Goal: Task Accomplishment & Management: Complete application form

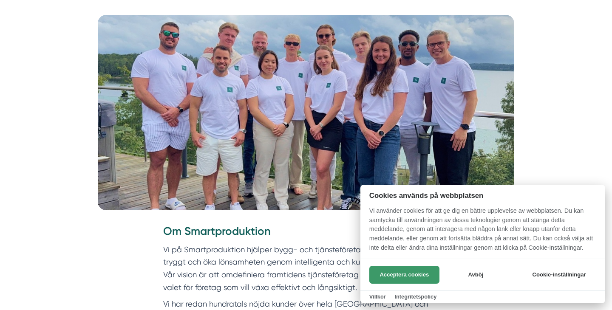
click at [401, 268] on button "Acceptera cookies" at bounding box center [405, 275] width 70 height 18
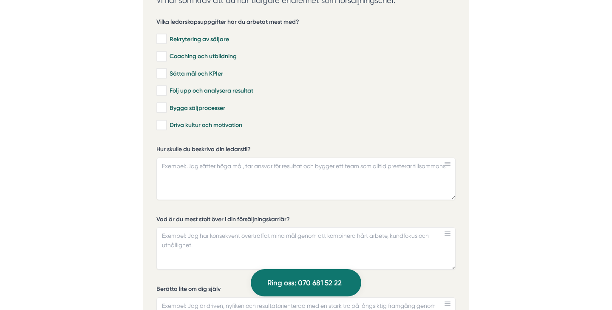
scroll to position [2443, 0]
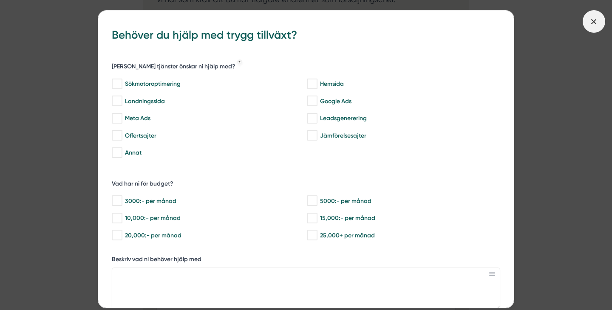
click at [588, 28] on span at bounding box center [594, 21] width 23 height 23
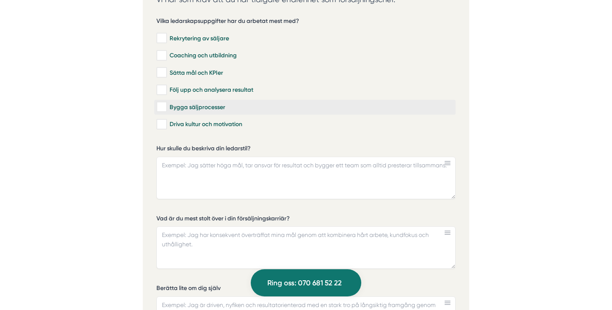
scroll to position [2424, 0]
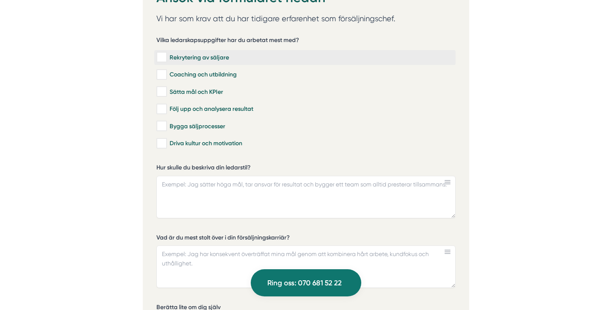
click at [208, 57] on div "Rekrytering av säljare" at bounding box center [304, 57] width 297 height 9
click at [166, 57] on input "Rekrytering av säljare" at bounding box center [161, 57] width 10 height 9
checkbox input "true"
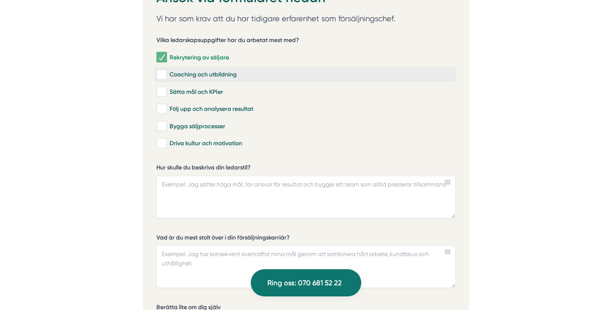
click at [202, 71] on div "Coaching och utbildning" at bounding box center [304, 75] width 297 height 9
click at [166, 71] on input "Coaching och utbildning" at bounding box center [161, 75] width 10 height 9
checkbox input "true"
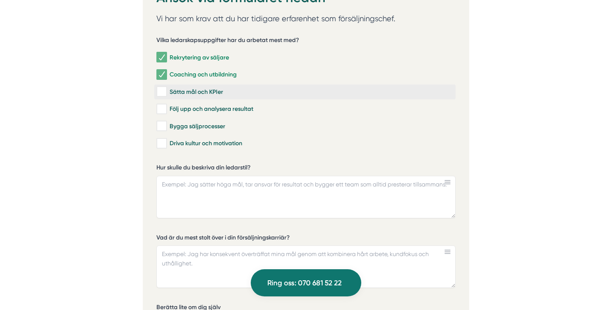
click at [193, 91] on div "Sätta mål och KPIer" at bounding box center [304, 92] width 297 height 9
click at [166, 91] on input "Sätta mål och KPIer" at bounding box center [161, 92] width 10 height 9
checkbox input "true"
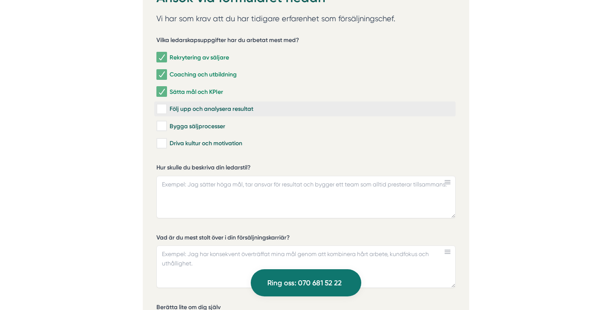
click at [205, 106] on div "Följ upp och analysera resultat" at bounding box center [304, 109] width 297 height 9
click at [166, 106] on input "Följ upp och analysera resultat" at bounding box center [161, 109] width 10 height 9
checkbox input "true"
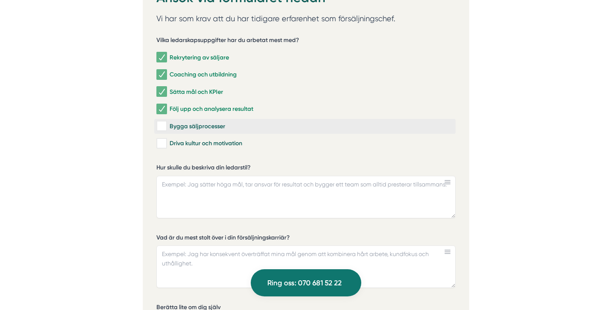
click at [195, 122] on div "Bygga säljprocesser" at bounding box center [304, 126] width 297 height 9
click at [166, 122] on input "Bygga säljprocesser" at bounding box center [161, 126] width 10 height 9
checkbox input "true"
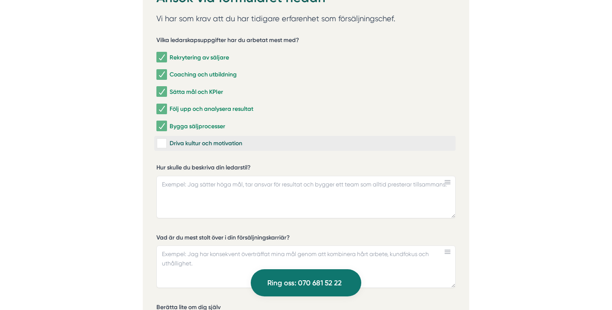
click at [198, 136] on label "Driva kultur och motivation" at bounding box center [304, 143] width 301 height 15
click at [166, 139] on input "Driva kultur och motivation" at bounding box center [161, 143] width 10 height 9
checkbox input "true"
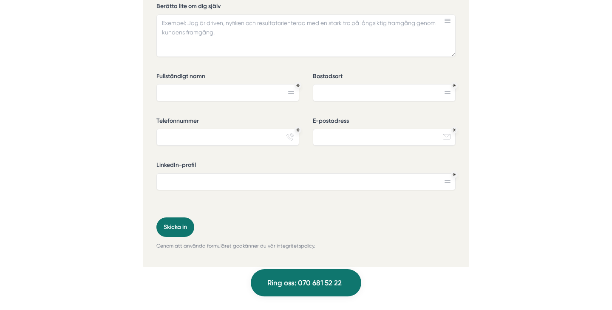
scroll to position [2733, 0]
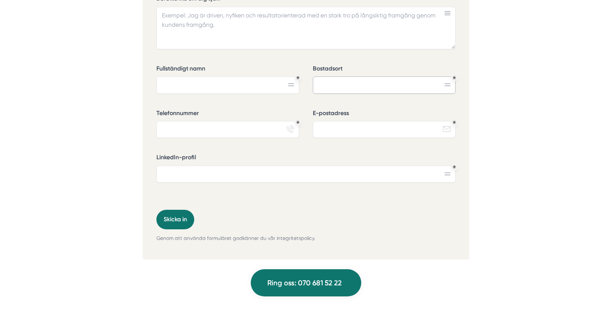
click at [357, 82] on input "Bostadsort" at bounding box center [384, 85] width 143 height 17
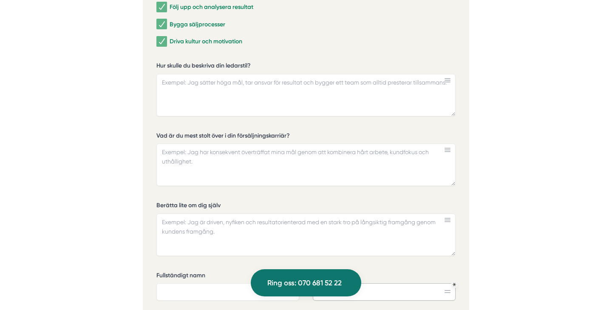
scroll to position [2525, 0]
drag, startPoint x: 260, startPoint y: 59, endPoint x: 164, endPoint y: 63, distance: 96.6
click at [164, 63] on label "Hur skulle du beskriva din ledarstil?" at bounding box center [305, 67] width 299 height 11
click at [164, 74] on textarea "Hur skulle du beskriva din ledarstil?" at bounding box center [305, 95] width 299 height 43
click at [166, 63] on label "Hur skulle du beskriva din ledarstil?" at bounding box center [305, 67] width 299 height 11
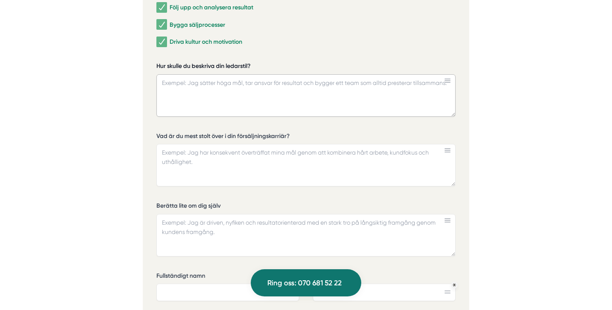
click at [166, 74] on textarea "Hur skulle du beskriva din ledarstil?" at bounding box center [305, 95] width 299 height 43
click at [166, 63] on label "Hur skulle du beskriva din ledarstil?" at bounding box center [305, 67] width 299 height 11
click at [166, 74] on textarea "Hur skulle du beskriva din ledarstil?" at bounding box center [305, 95] width 299 height 43
click at [166, 63] on label "Hur skulle du beskriva din ledarstil?" at bounding box center [305, 67] width 299 height 11
click at [166, 74] on textarea "Hur skulle du beskriva din ledarstil?" at bounding box center [305, 95] width 299 height 43
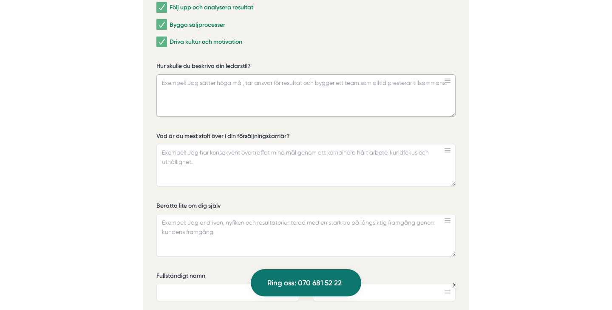
click at [273, 94] on textarea "Hur skulle du beskriva din ledarstil?" at bounding box center [305, 95] width 299 height 43
paste textarea "Jag gillar att sätta tydliga mål och KPI:er så att teamet vet vad vi jobbar mot…"
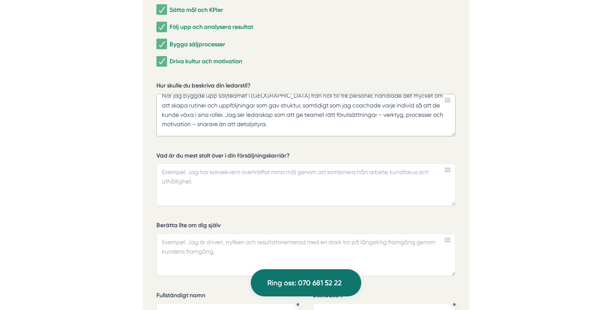
scroll to position [35, 0]
click at [355, 111] on textarea "Jag gillar att sätta tydliga mål och KPI:er så att teamet vet vad vi jobbar mot…" at bounding box center [305, 115] width 299 height 43
click at [445, 111] on textarea "Jag gillar att sätta tydliga mål och KPI:er så att teamet vet vad vi jobbar mot…" at bounding box center [305, 115] width 299 height 43
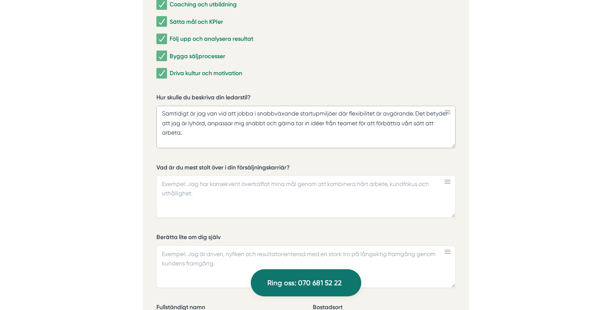
scroll to position [77, 0]
click at [286, 109] on textarea "Jag gillar att sätta tydliga mål och KPI:er så att teamet vet vad vi jobbar mot…" at bounding box center [305, 127] width 299 height 43
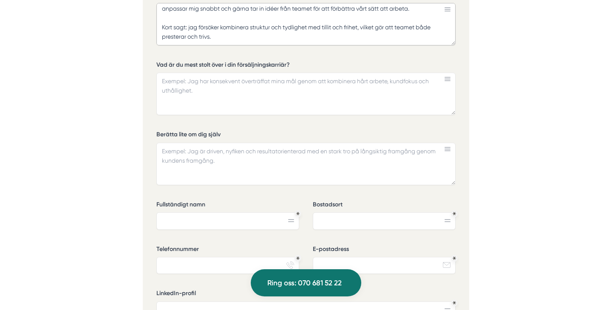
scroll to position [2595, 0]
type textarea "Jag gillar att sätta tydliga mål och KPI:er så att teamet vet vad vi jobbar mot…"
click at [447, 79] on rect at bounding box center [448, 79] width 6 height 1
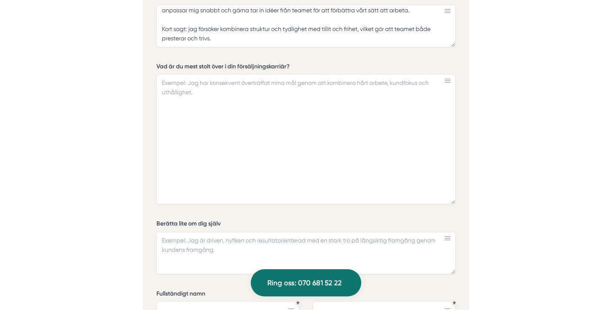
drag, startPoint x: 453, startPoint y: 112, endPoint x: 452, endPoint y: 200, distance: 87.6
click at [452, 200] on textarea "Vad är du mest stolt över i din försäljningskarriär?" at bounding box center [305, 139] width 299 height 130
click at [194, 101] on textarea "Vad är du mest stolt över i din försäljningskarriär?" at bounding box center [305, 139] width 299 height 130
paste textarea "Det jag är mest stolt över är hur jag inte bara nått mina egna försäljningsmål,…"
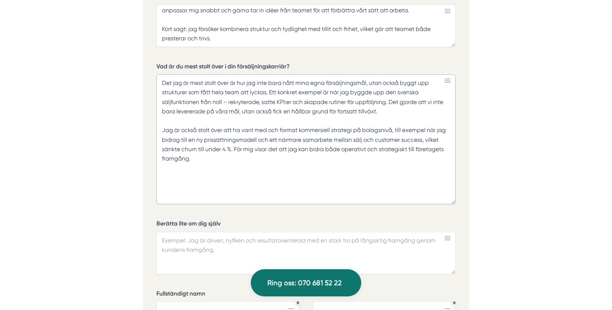
drag, startPoint x: 270, startPoint y: 88, endPoint x: 381, endPoint y: 109, distance: 113.3
click at [381, 109] on textarea "Det jag är mest stolt över är hur jag inte bara nått mina egna försäljningsmål,…" at bounding box center [305, 139] width 299 height 130
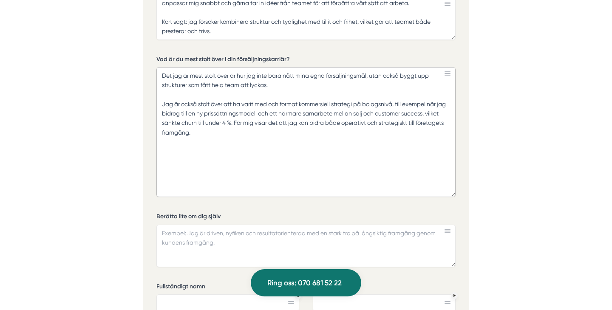
scroll to position [2603, 0]
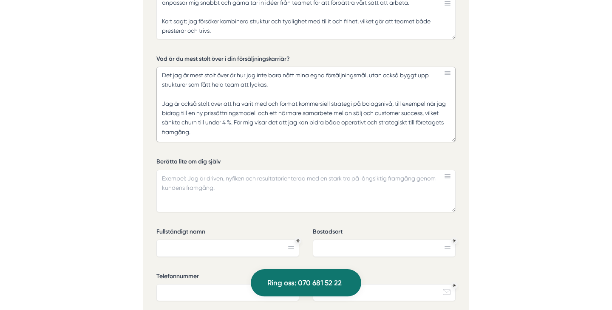
drag, startPoint x: 453, startPoint y: 190, endPoint x: 446, endPoint y: 134, distance: 55.7
click at [446, 134] on textarea "Det jag är mest stolt över är hur jag inte bara nått mina egna försäljningsmål,…" at bounding box center [305, 105] width 299 height 76
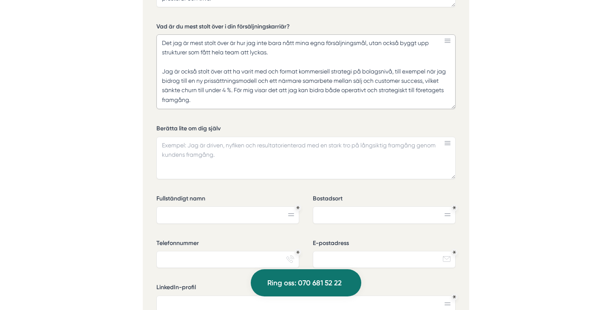
scroll to position [2676, 0]
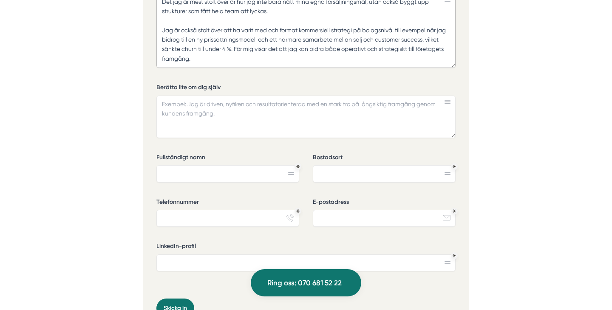
type textarea "Det jag är mest stolt över är hur jag inte bara nått mina egna försäljningsmål,…"
click at [259, 111] on textarea "Berätta lite om dig själv" at bounding box center [305, 117] width 299 height 43
paste textarea "jag bland annat upp den svenska säljfunktionen från grunden, rekryterade och co…"
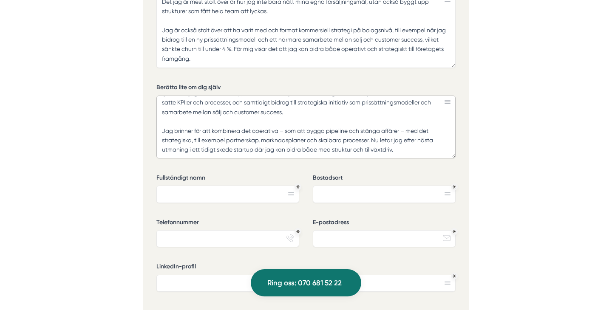
scroll to position [0, 0]
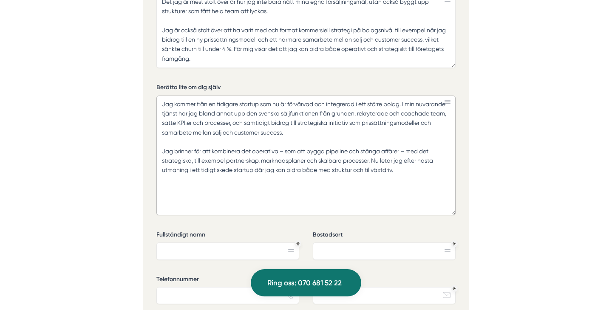
drag, startPoint x: 454, startPoint y: 133, endPoint x: 439, endPoint y: 210, distance: 78.9
click at [439, 210] on textarea "Jag kommer från en tidigare startup som nu är förvärvad och integrerad i ett st…" at bounding box center [305, 156] width 299 height 120
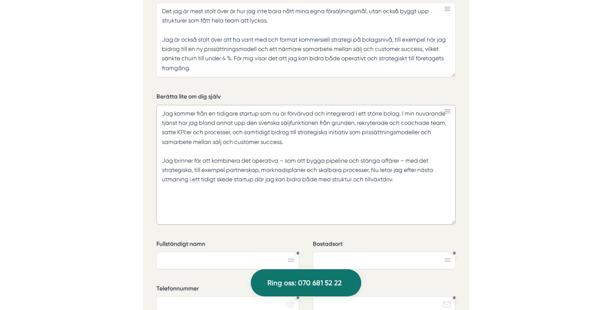
scroll to position [2672, 0]
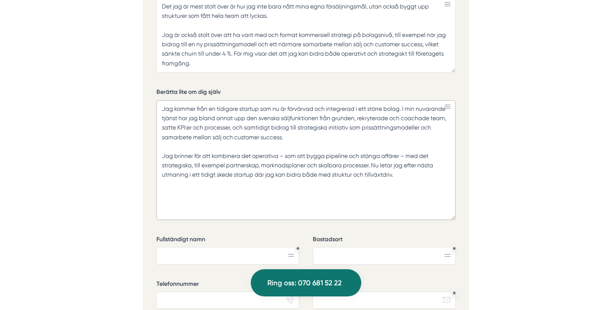
drag, startPoint x: 296, startPoint y: 135, endPoint x: 231, endPoint y: 126, distance: 64.9
click at [231, 126] on textarea "Jag kommer från en tidigare startup som nu är förvärvad och integrerad i ett st…" at bounding box center [305, 160] width 299 height 120
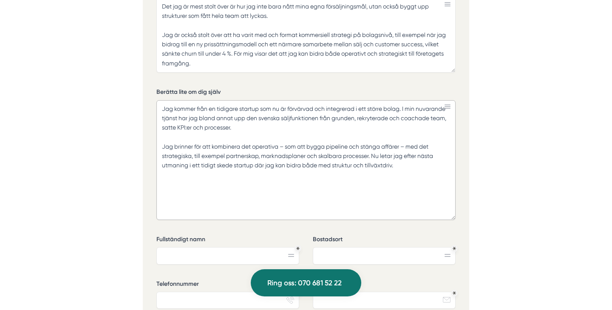
click at [287, 145] on textarea "Jag kommer från en tidigare startup som nu är förvärvad och integrerad i ett st…" at bounding box center [305, 160] width 299 height 120
click at [404, 143] on textarea "Jag kommer från en tidigare startup som nu är förvärvad och integrerad i ett st…" at bounding box center [305, 160] width 299 height 120
click at [281, 144] on textarea "Jag kommer från en tidigare startup som nu är förvärvad och integrerad i ett st…" at bounding box center [305, 160] width 299 height 120
click at [216, 153] on textarea "Jag kommer från en tidigare startup som nu är förvärvad och integrerad i ett st…" at bounding box center [305, 160] width 299 height 120
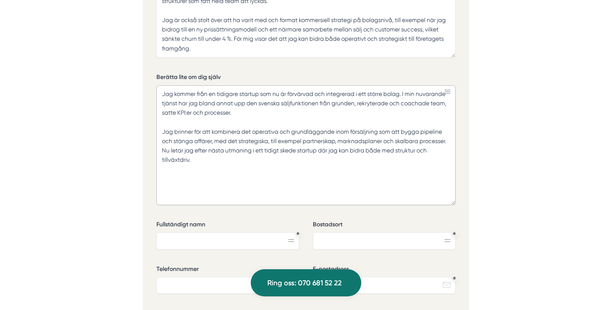
scroll to position [2689, 0]
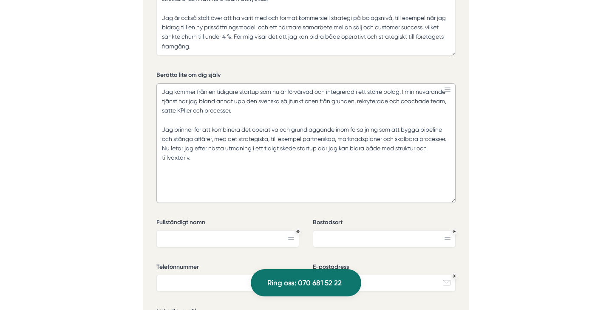
drag, startPoint x: 350, startPoint y: 146, endPoint x: 289, endPoint y: 149, distance: 60.9
click at [289, 149] on textarea "Jag kommer från en tidigare startup som nu är förvärvad och integrerad i ett st…" at bounding box center [305, 143] width 299 height 120
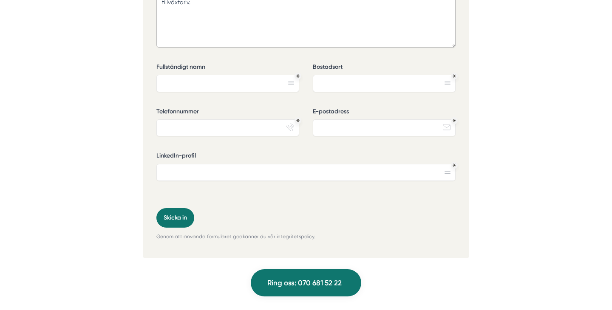
scroll to position [2842, 0]
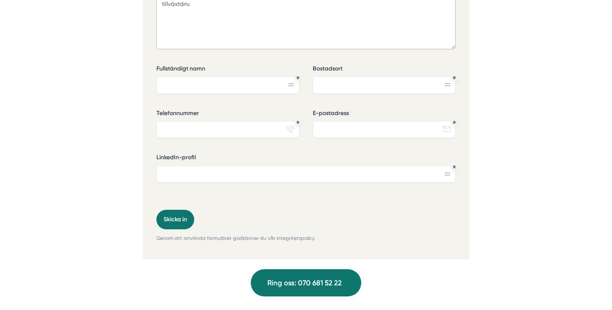
type textarea "Jag kommer från en tidigare startup som nu är förvärvad och integrerad i ett st…"
click at [185, 89] on input "Fullständigt namn" at bounding box center [227, 85] width 143 height 17
type input "Samuel Kvist"
type input "m"
click at [319, 88] on input "m" at bounding box center [384, 85] width 143 height 17
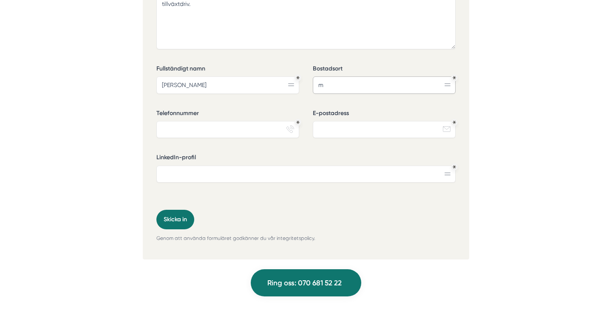
click at [319, 88] on input "m" at bounding box center [384, 85] width 143 height 17
type input "Nuvarande: Malmö men är öppen för flytt"
click at [233, 128] on input "Telefonnummer" at bounding box center [227, 129] width 143 height 17
type input "0722457575"
type input "sk.samuel.kvist@gmail.com"
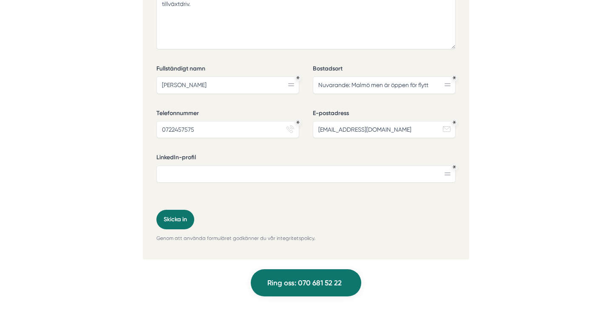
click at [270, 180] on div "LinkedIn-profil" at bounding box center [305, 171] width 299 height 36
click at [243, 173] on input "LinkedIn-profil" at bounding box center [305, 174] width 299 height 17
paste input "https://www.linkedin.com/in/samuel-kvist/"
type input "https://www.linkedin.com/in/samuel-kvist/"
click at [172, 216] on button "Skicka in" at bounding box center [175, 220] width 38 height 20
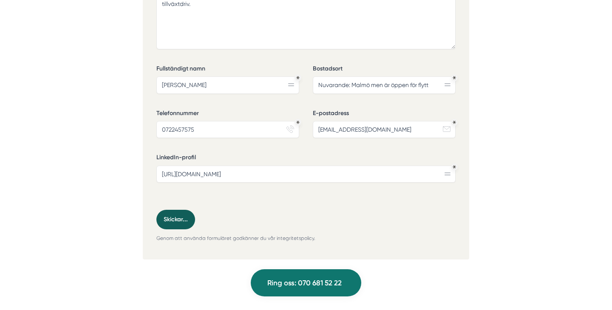
scroll to position [0, 0]
